Goal: Navigation & Orientation: Understand site structure

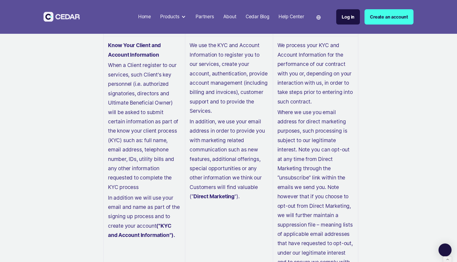
scroll to position [2495, 0]
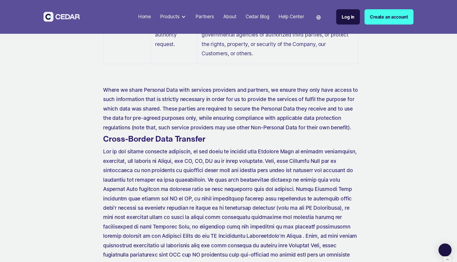
click at [146, 17] on div "Home" at bounding box center [144, 16] width 13 height 7
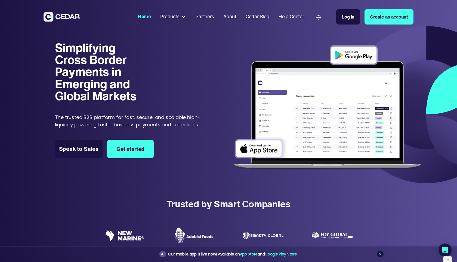
click at [293, 15] on div "Help Center" at bounding box center [291, 16] width 26 height 7
click at [293, 17] on div "Help Center" at bounding box center [291, 16] width 26 height 7
click at [173, 15] on div "Products" at bounding box center [169, 16] width 19 height 7
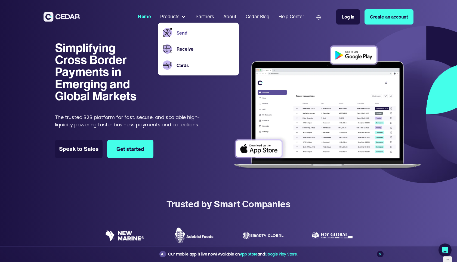
click at [191, 33] on link "Send" at bounding box center [205, 32] width 58 height 7
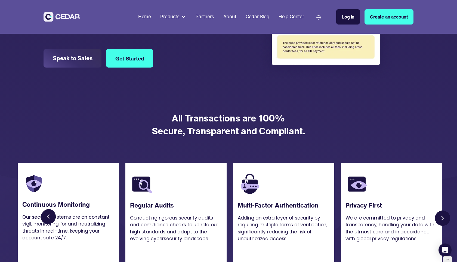
click at [173, 20] on div "Products" at bounding box center [169, 16] width 19 height 7
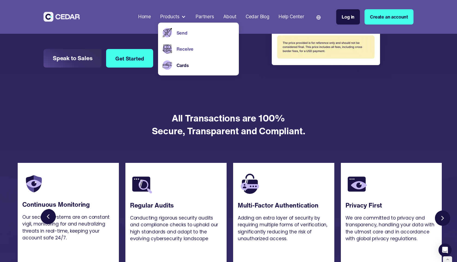
click at [205, 50] on link "Receive" at bounding box center [205, 48] width 58 height 7
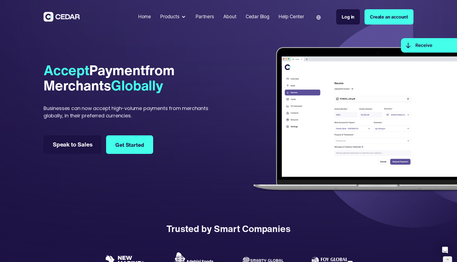
click at [200, 17] on div "Partners" at bounding box center [204, 16] width 18 height 7
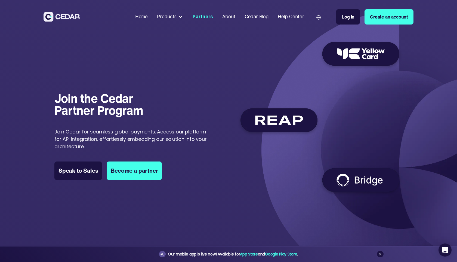
click at [181, 17] on div at bounding box center [180, 16] width 5 height 5
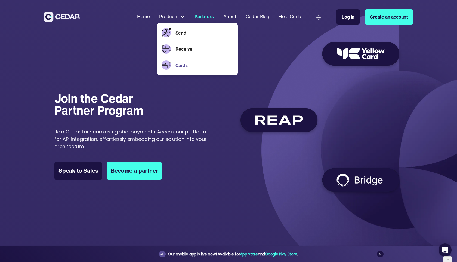
click at [180, 65] on link "Cards" at bounding box center [204, 65] width 58 height 7
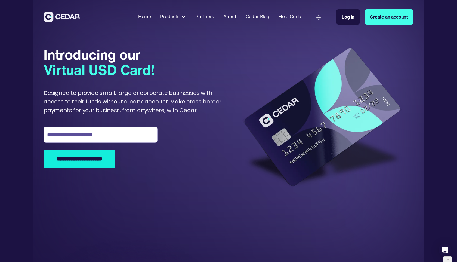
click at [180, 18] on div "Products" at bounding box center [173, 17] width 31 height 12
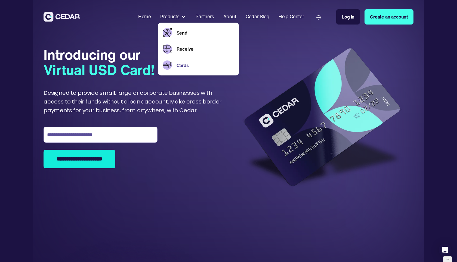
click at [201, 100] on div "Designed to provide small, large or corporate businesses with access to their f…" at bounding box center [134, 102] width 183 height 26
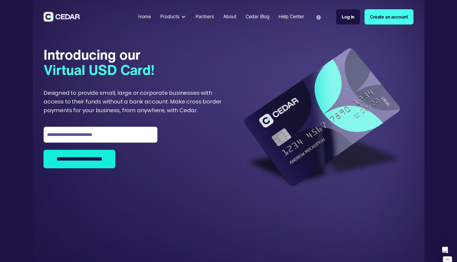
click at [211, 18] on div "Partners" at bounding box center [204, 16] width 18 height 7
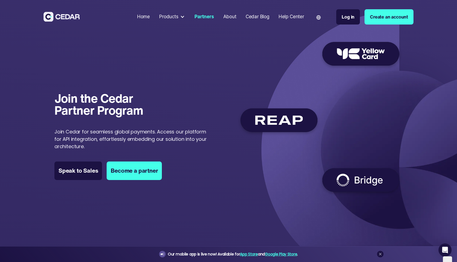
scroll to position [813, 0]
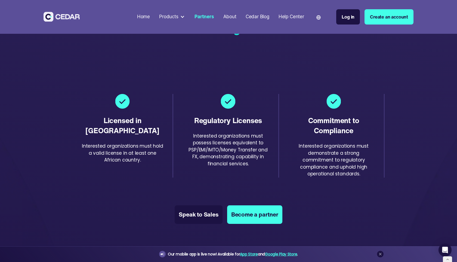
click at [230, 15] on div "About" at bounding box center [229, 16] width 13 height 7
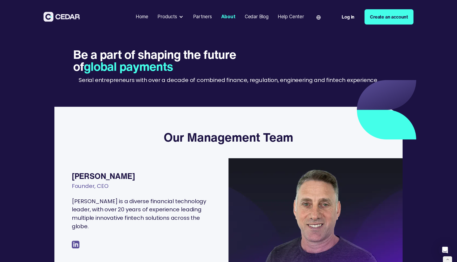
scroll to position [204, 0]
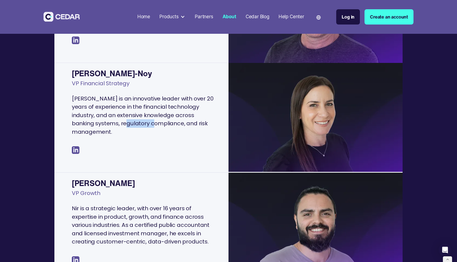
click at [295, 16] on div "Help Center" at bounding box center [291, 16] width 26 height 7
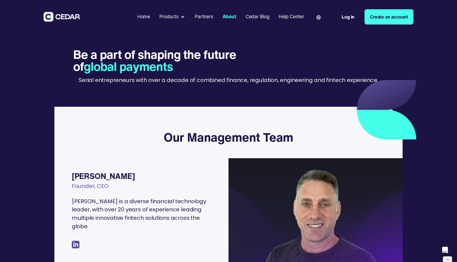
click at [172, 17] on div "Products" at bounding box center [168, 16] width 19 height 7
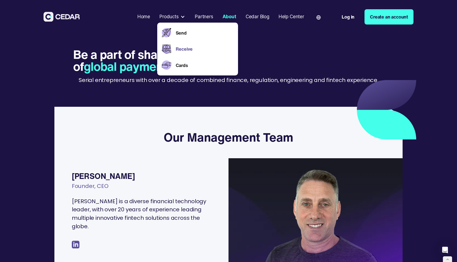
click at [188, 48] on link "Receive" at bounding box center [205, 48] width 58 height 7
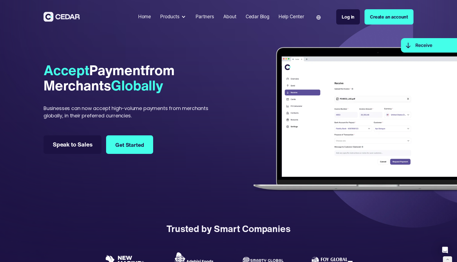
scroll to position [872, 0]
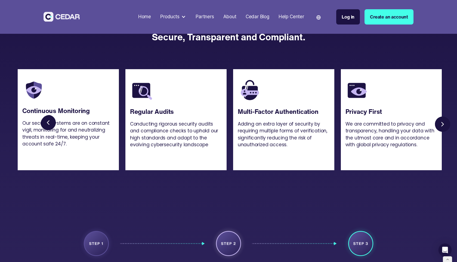
click at [174, 16] on div "Products" at bounding box center [169, 16] width 19 height 7
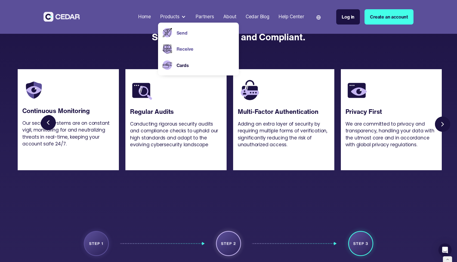
click at [185, 31] on link "Send" at bounding box center [205, 32] width 58 height 7
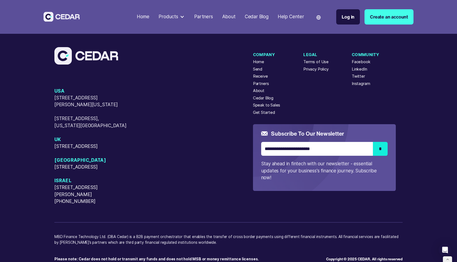
scroll to position [1706, 0]
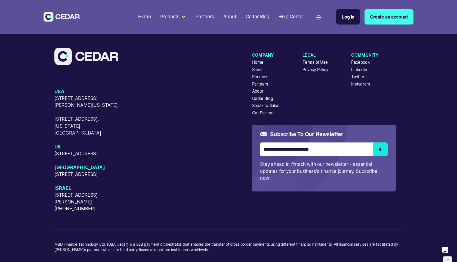
click at [317, 65] on div "Terms of Use" at bounding box center [314, 62] width 25 height 6
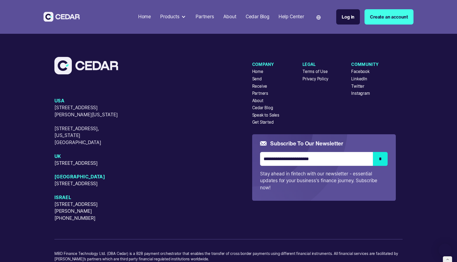
scroll to position [1786, 0]
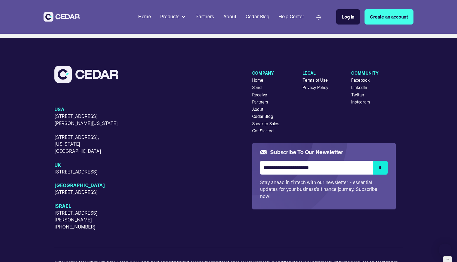
click at [317, 87] on div "Privacy Policy" at bounding box center [315, 88] width 26 height 6
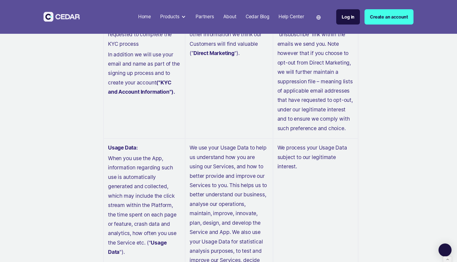
scroll to position [2495, 0]
